Goal: Information Seeking & Learning: Learn about a topic

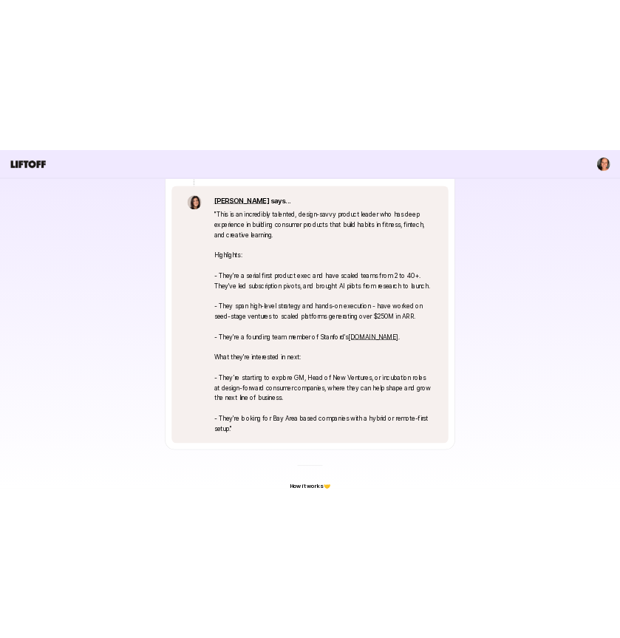
scroll to position [353, 0]
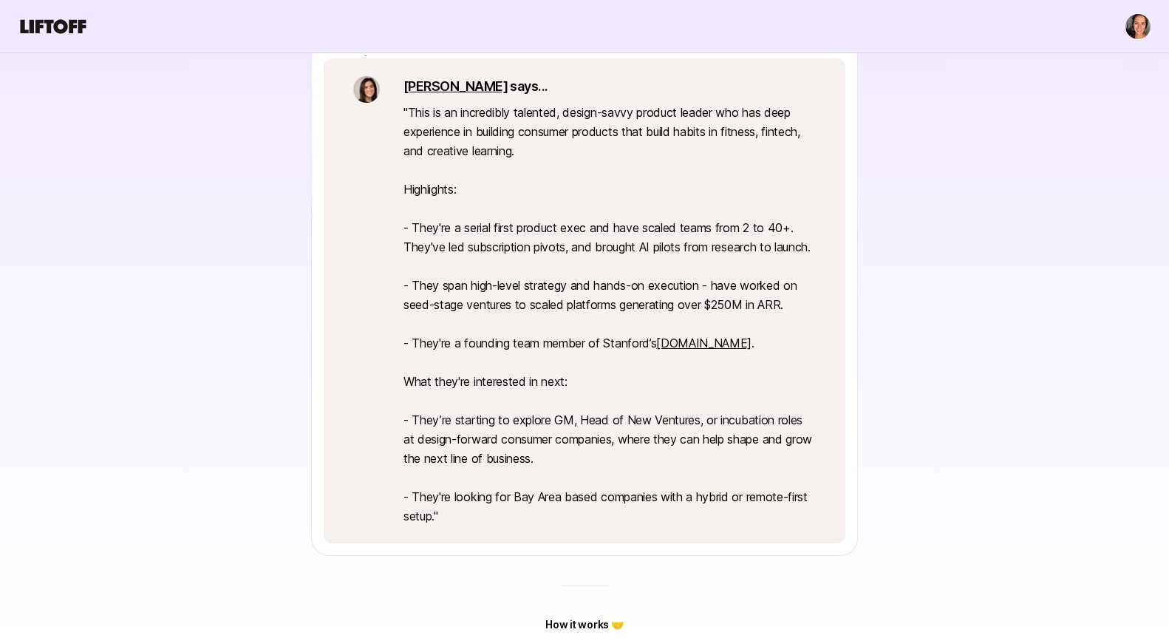
drag, startPoint x: 557, startPoint y: 479, endPoint x: 396, endPoint y: 434, distance: 167.2
click at [396, 434] on div "[PERSON_NAME] says... " This is an incredibly talented, design-savvy product le…" at bounding box center [585, 300] width 522 height 485
drag, startPoint x: 566, startPoint y: 471, endPoint x: 539, endPoint y: 500, distance: 39.2
click at [565, 472] on p "" This is an incredibly talented, design-savvy product leader who has deep expe…" at bounding box center [609, 314] width 412 height 423
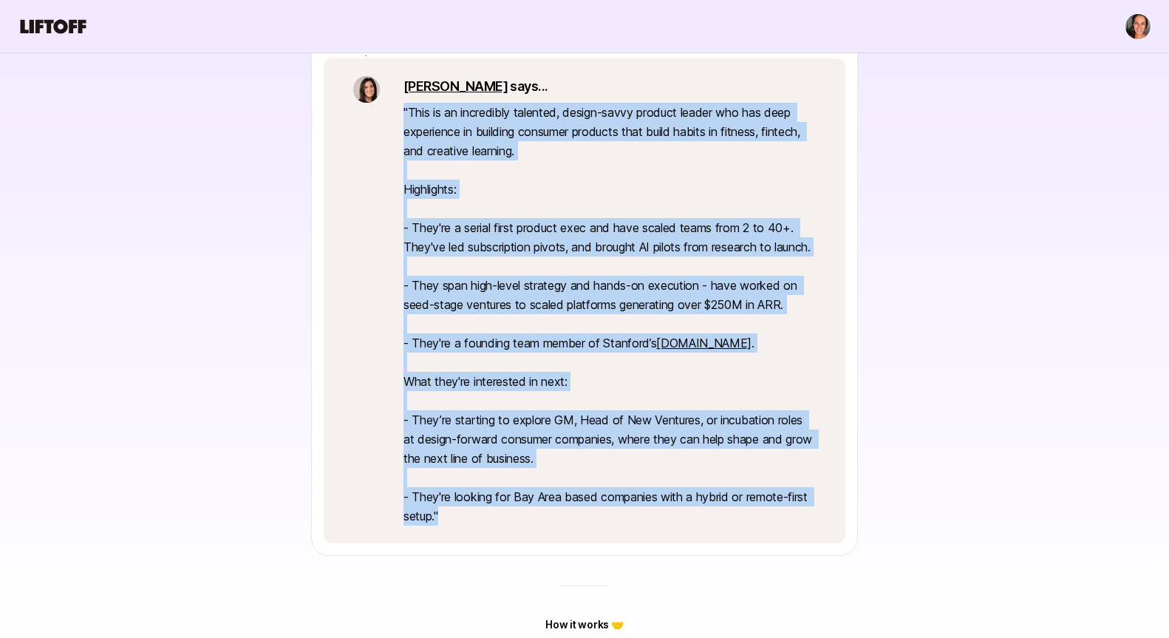
drag, startPoint x: 434, startPoint y: 522, endPoint x: 401, endPoint y: 112, distance: 410.6
click at [401, 112] on div "[PERSON_NAME] says... " This is an incredibly talented, design-savvy product le…" at bounding box center [585, 300] width 522 height 485
copy p "" This is an incredibly talented, design-savvy product leader who has deep expe…"
click at [530, 462] on p "" This is an incredibly talented, design-savvy product leader who has deep expe…" at bounding box center [609, 314] width 412 height 423
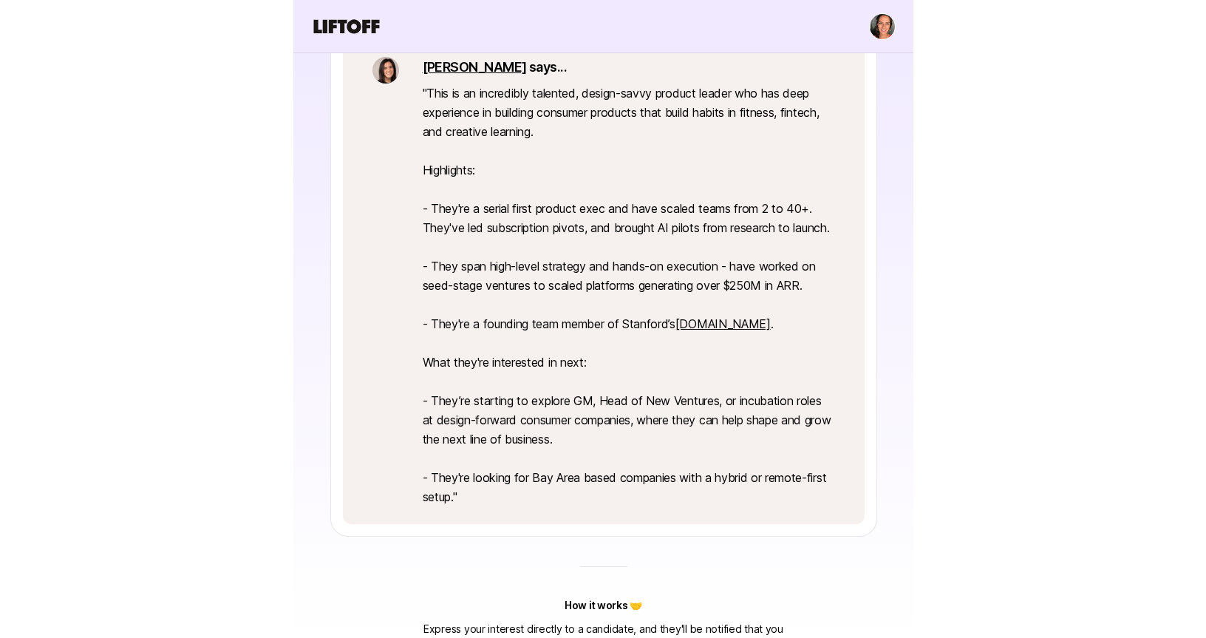
scroll to position [382, 0]
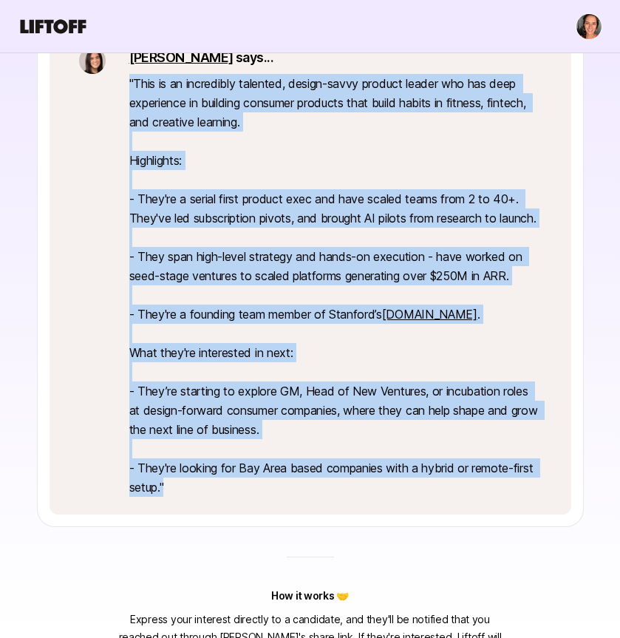
drag, startPoint x: 182, startPoint y: 505, endPoint x: 129, endPoint y: 88, distance: 420.0
click at [129, 88] on p "" This is an incredibly talented, design-savvy product leader who has deep expe…" at bounding box center [335, 285] width 412 height 423
copy p "" This is an incredibly talented, design-savvy product leader who has deep expe…"
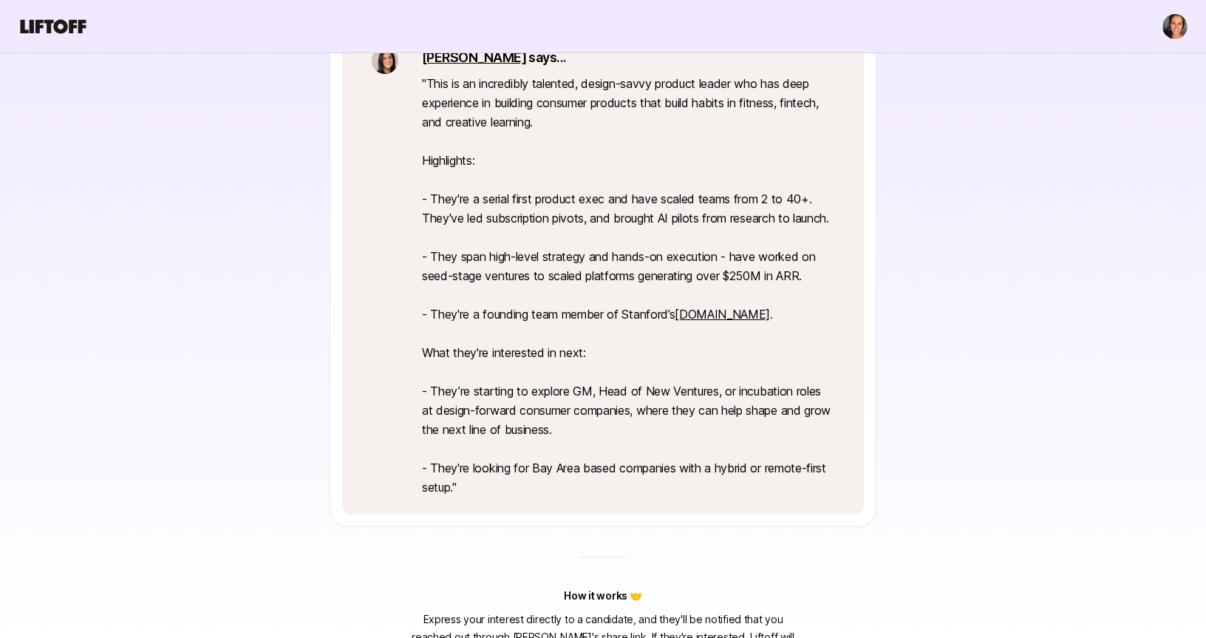
click at [586, 226] on p "" This is an incredibly talented, design-savvy product leader who has deep expe…" at bounding box center [628, 285] width 412 height 423
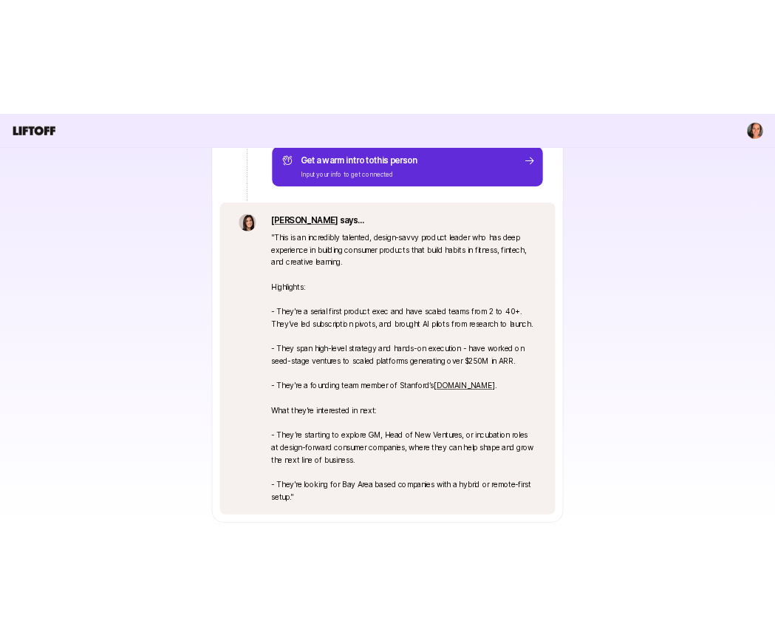
scroll to position [439, 0]
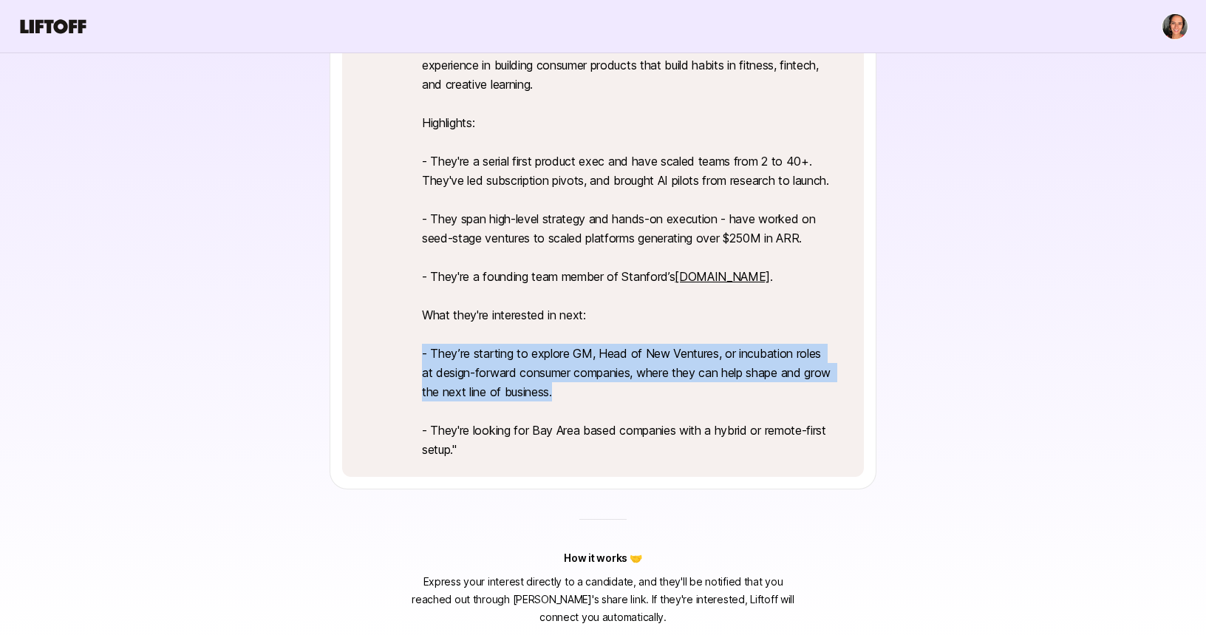
drag, startPoint x: 584, startPoint y: 388, endPoint x: 411, endPoint y: 354, distance: 175.5
click at [411, 354] on div "[PERSON_NAME] says... " This is an incredibly talented, design-savvy product le…" at bounding box center [603, 234] width 522 height 485
copy p "- They’re starting to explore GM, Head of New Ventures, or incubation roles at …"
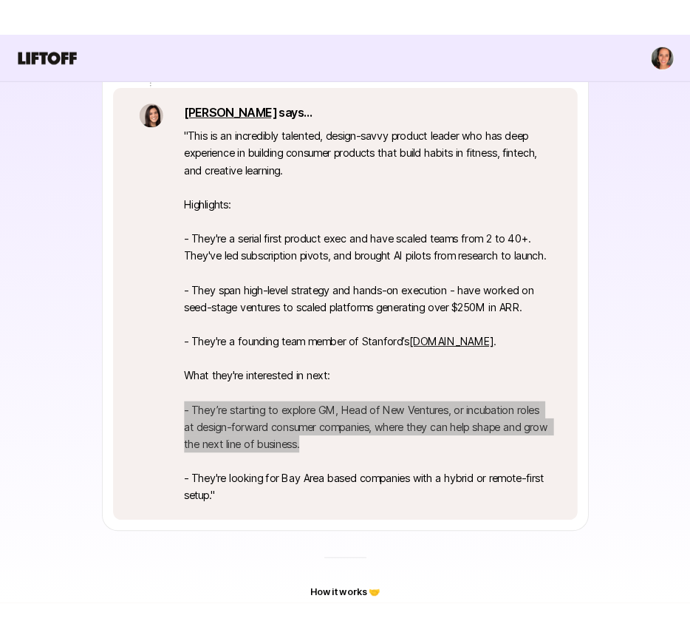
scroll to position [299, 0]
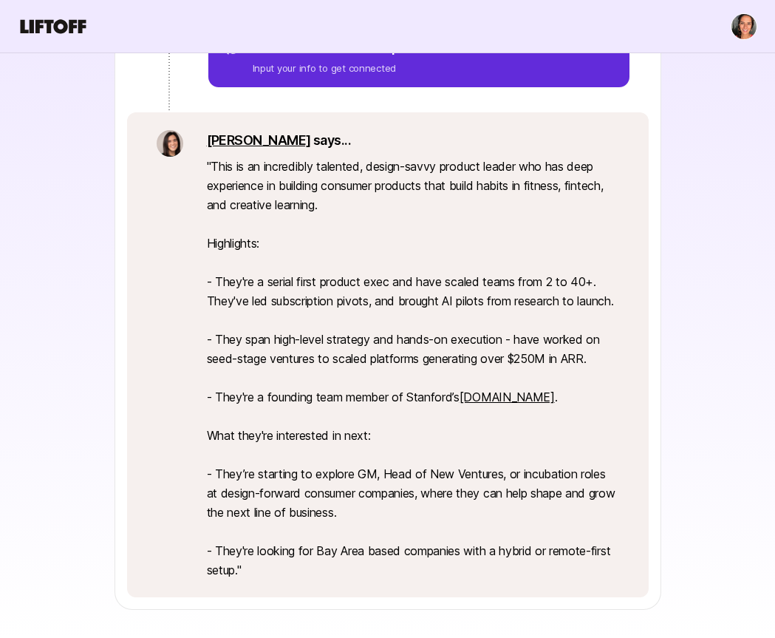
click at [224, 194] on p "" This is an incredibly talented, design-savvy product leader who has deep expe…" at bounding box center [413, 368] width 412 height 423
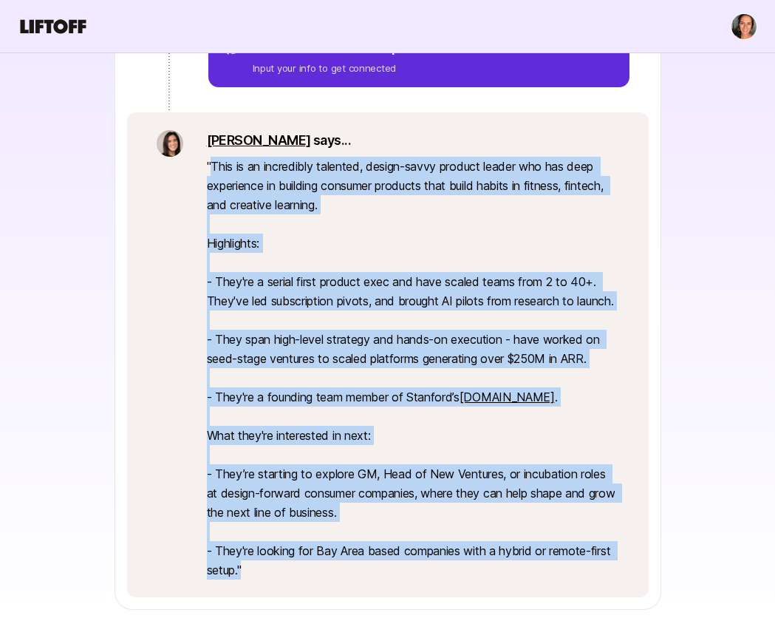
drag, startPoint x: 212, startPoint y: 165, endPoint x: 263, endPoint y: 593, distance: 430.8
click at [266, 579] on p "" This is an incredibly talented, design-savvy product leader who has deep expe…" at bounding box center [413, 368] width 412 height 423
copy p "This is an incredibly talented, design-savvy product leader who has deep experi…"
